Goal: Communication & Community: Answer question/provide support

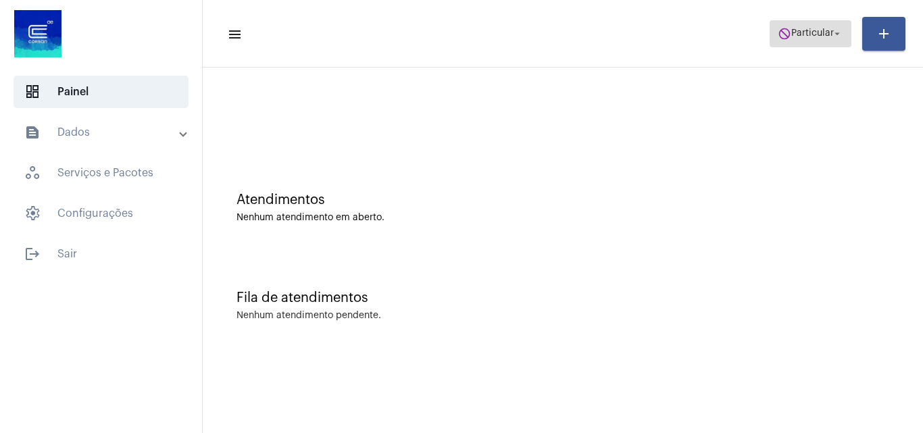
click at [813, 30] on span "Particular" at bounding box center [812, 33] width 43 height 9
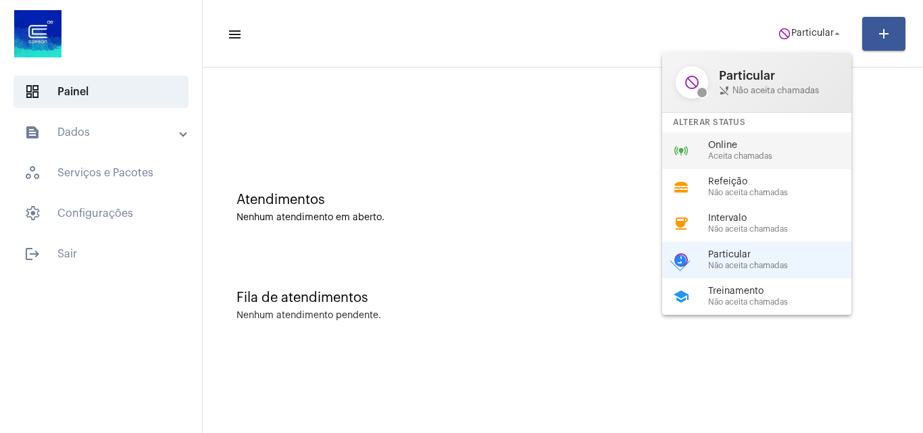
click at [772, 147] on span "Online" at bounding box center [785, 146] width 154 height 10
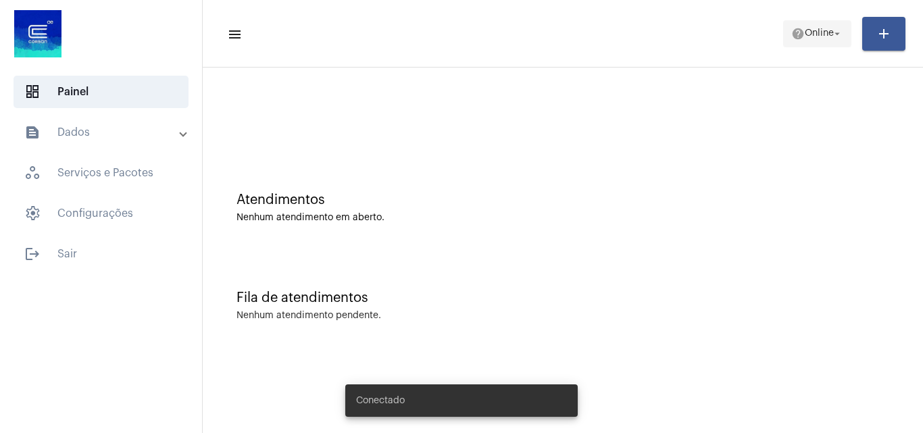
click at [803, 34] on mat-icon "help" at bounding box center [798, 34] width 14 height 14
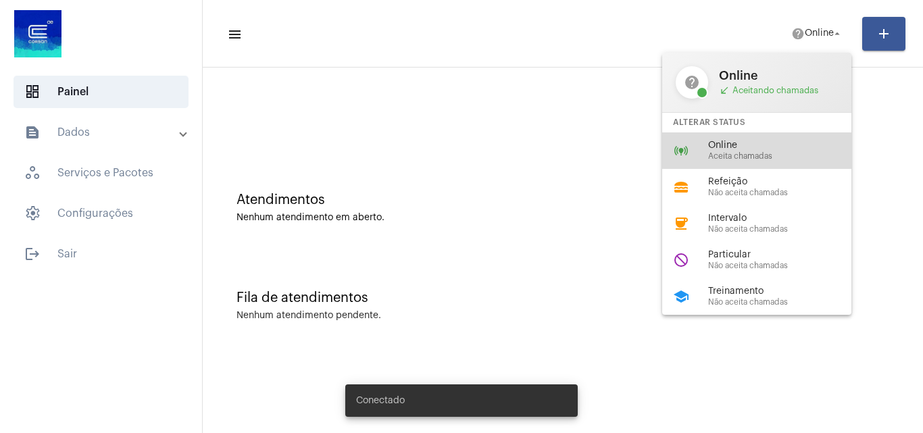
click at [752, 154] on span "Aceita chamadas" at bounding box center [785, 156] width 154 height 9
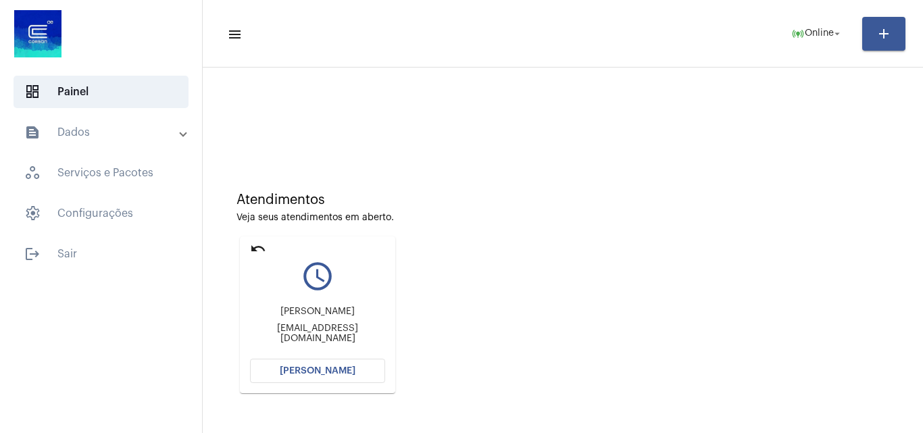
click at [343, 368] on span "Abrir Chamada" at bounding box center [318, 370] width 76 height 9
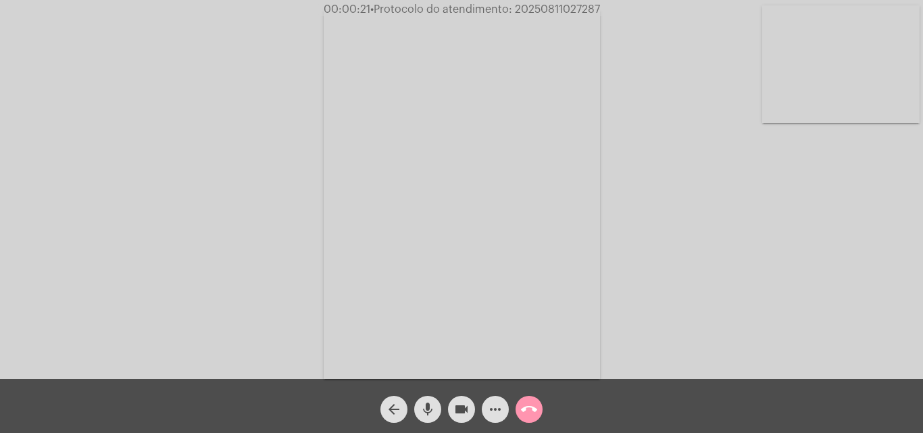
click at [429, 403] on mat-icon "mic" at bounding box center [428, 409] width 16 height 16
drag, startPoint x: 424, startPoint y: 403, endPoint x: 429, endPoint y: 397, distance: 8.7
click at [425, 403] on mat-icon "mic_off" at bounding box center [428, 409] width 16 height 16
click at [426, 405] on mat-icon "mic" at bounding box center [428, 409] width 16 height 16
click at [428, 402] on mat-icon "mic_off" at bounding box center [428, 409] width 16 height 16
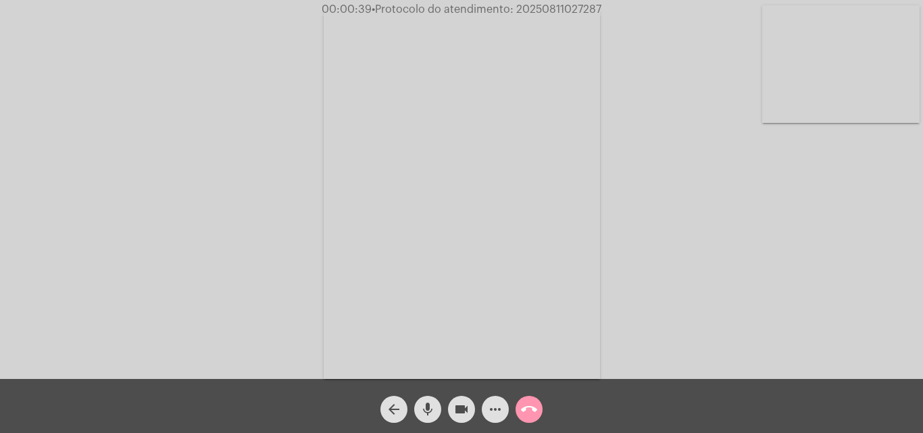
click at [495, 412] on mat-icon "more_horiz" at bounding box center [495, 409] width 16 height 16
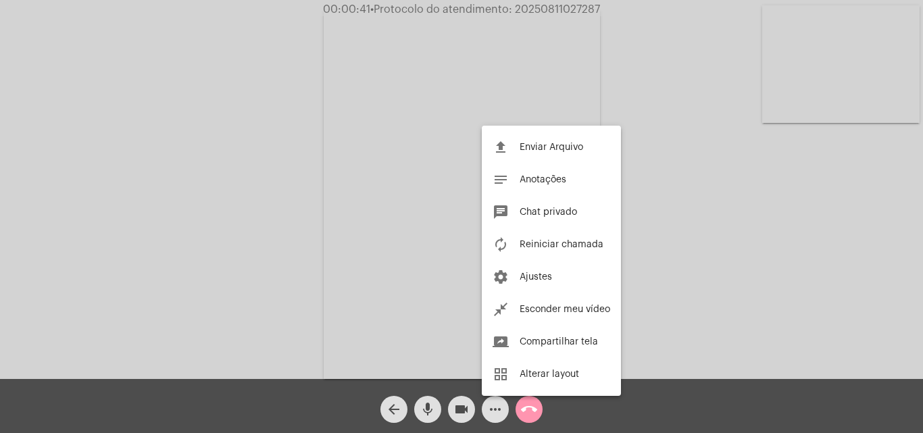
click at [249, 168] on div at bounding box center [461, 216] width 923 height 433
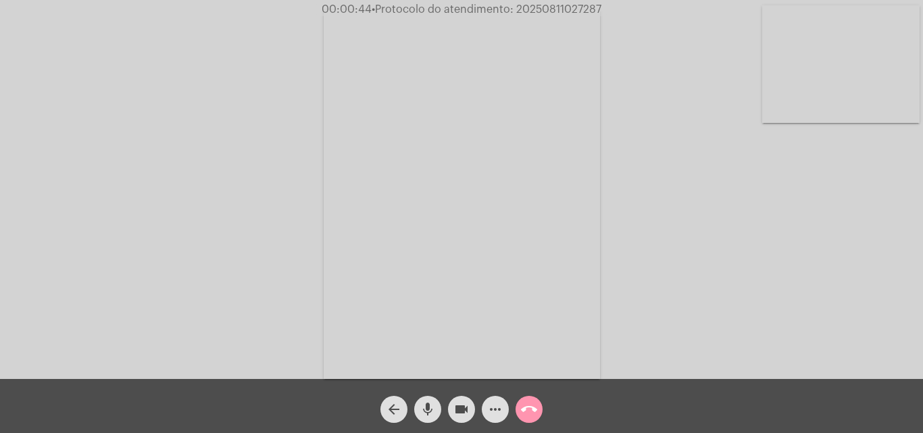
click at [432, 405] on mat-icon "mic" at bounding box center [428, 409] width 16 height 16
click at [430, 404] on mat-icon "mic_off" at bounding box center [428, 409] width 16 height 16
click at [490, 409] on mat-icon "more_horiz" at bounding box center [495, 409] width 16 height 16
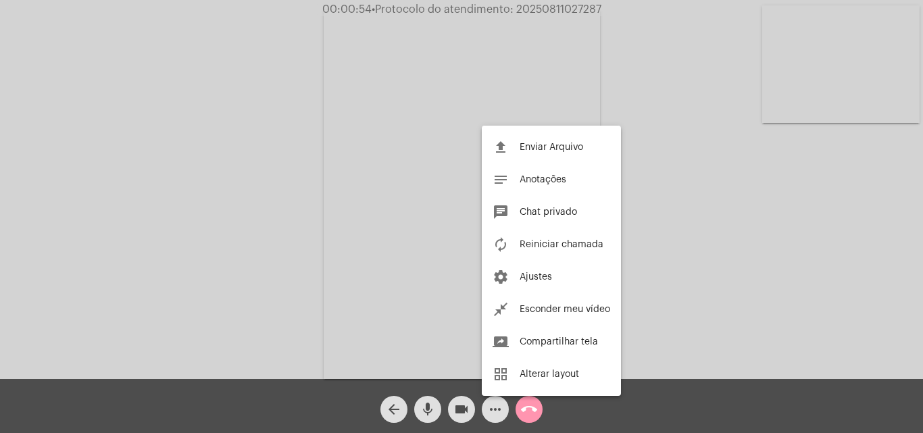
click at [308, 153] on div at bounding box center [461, 216] width 923 height 433
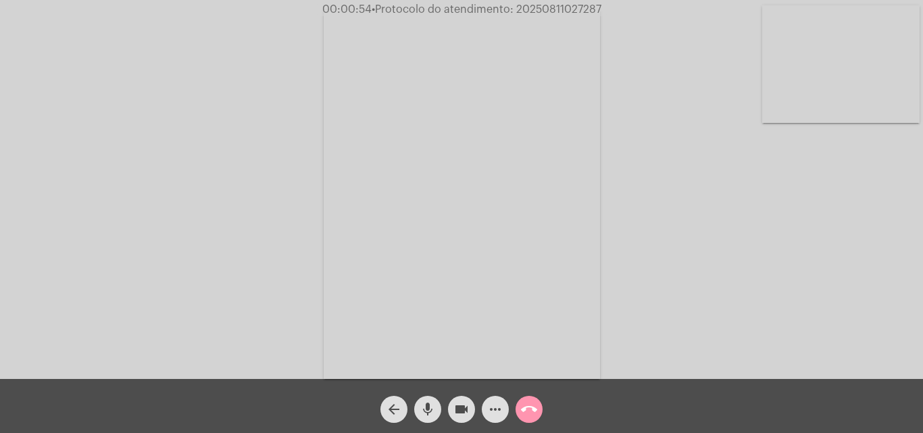
click at [422, 405] on mat-icon "mic" at bounding box center [428, 409] width 16 height 16
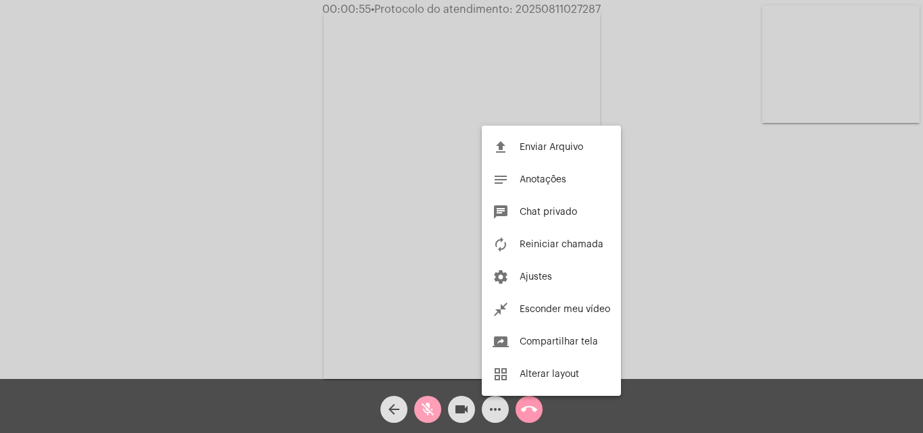
click at [426, 409] on mat-icon "mic_off" at bounding box center [428, 409] width 16 height 16
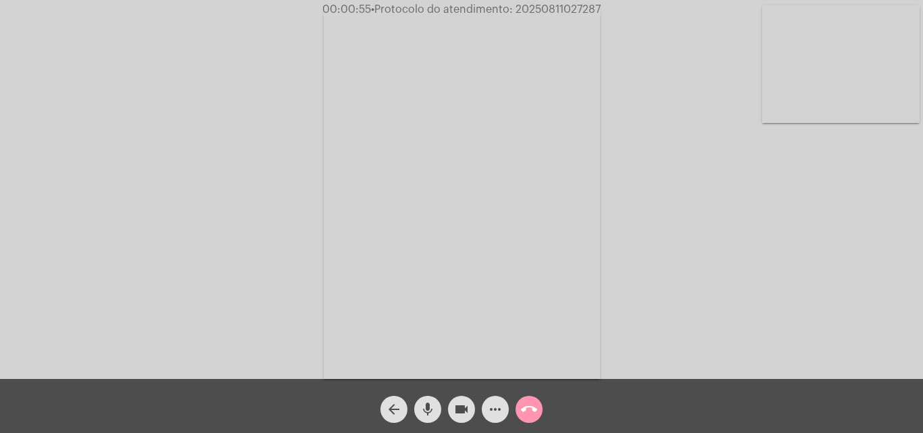
click at [426, 409] on mat-icon "mic" at bounding box center [428, 409] width 16 height 16
click at [426, 407] on mat-icon "mic_off" at bounding box center [428, 409] width 16 height 16
drag, startPoint x: 426, startPoint y: 407, endPoint x: 427, endPoint y: 398, distance: 8.8
click at [427, 402] on mat-icon "mic" at bounding box center [428, 409] width 16 height 16
